Goal: Information Seeking & Learning: Compare options

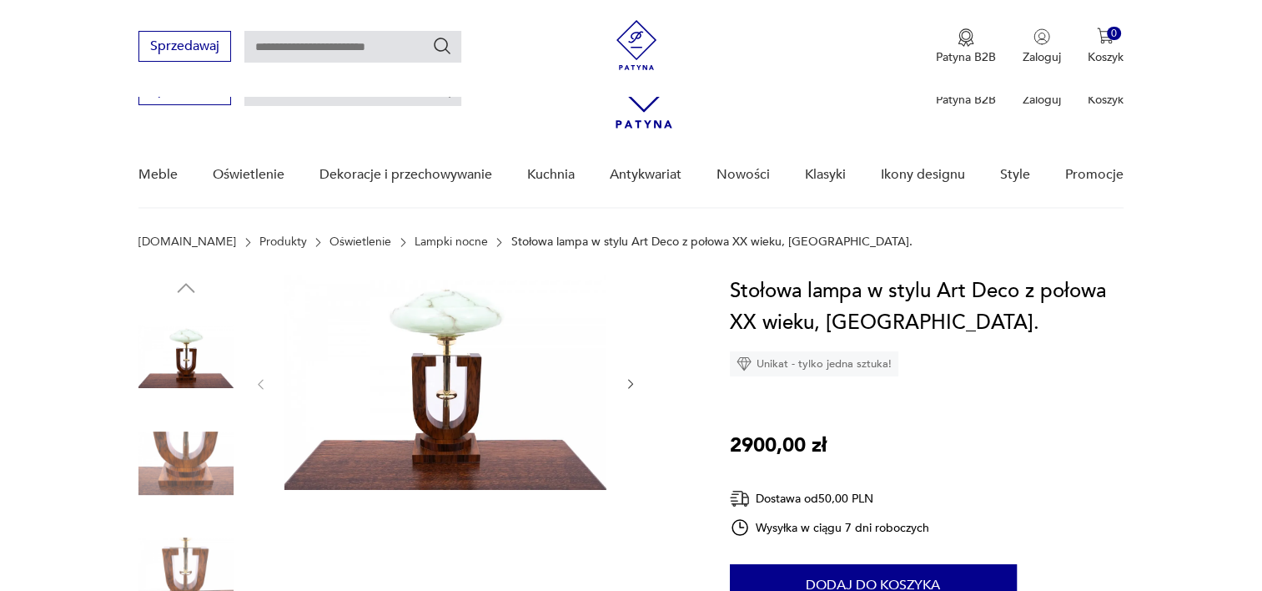
scroll to position [237, 0]
